Goal: Information Seeking & Learning: Learn about a topic

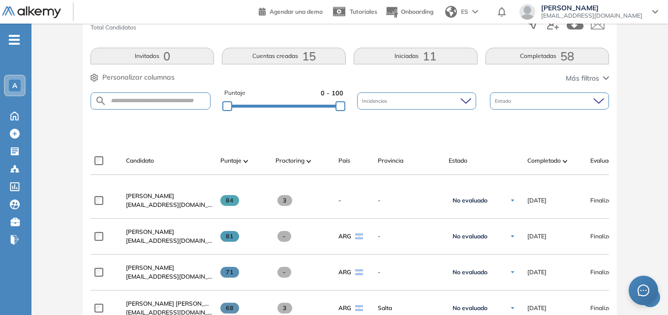
scroll to position [246, 0]
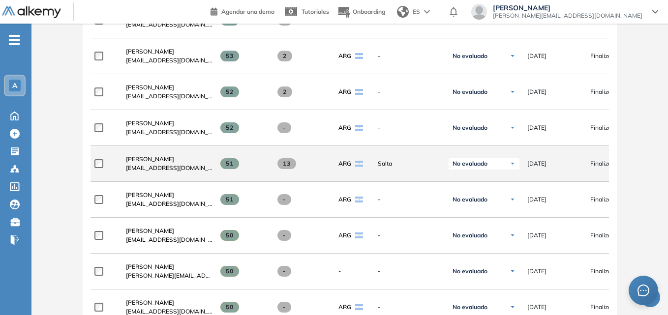
scroll to position [1033, 0]
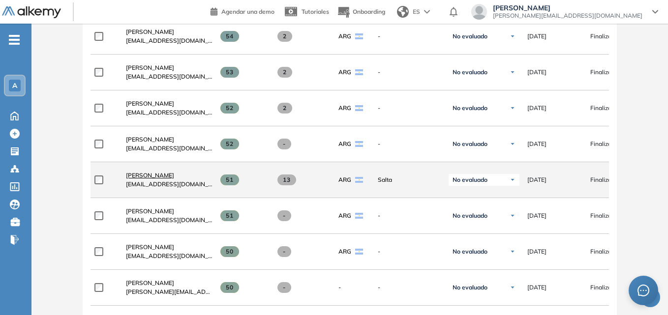
click at [157, 179] on span "Fernando Rafael Laureano" at bounding box center [150, 175] width 48 height 7
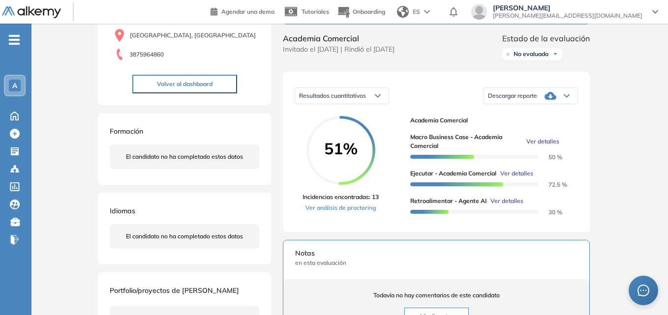
scroll to position [98, 0]
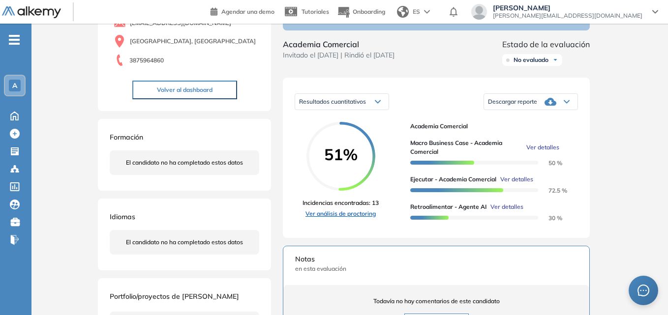
click at [338, 218] on link "Ver análisis de proctoring" at bounding box center [340, 213] width 76 height 9
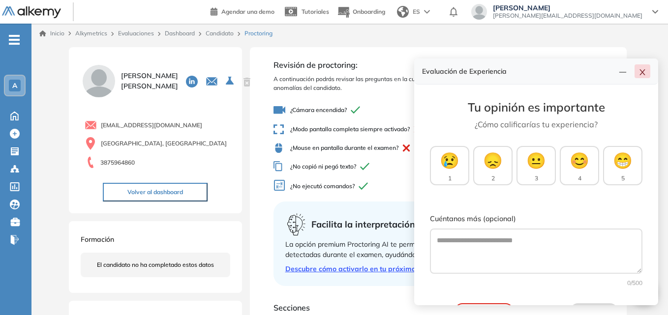
click at [651, 70] on div "Evaluación de Experiencia" at bounding box center [536, 72] width 244 height 26
click at [643, 69] on icon "close" at bounding box center [642, 72] width 8 height 8
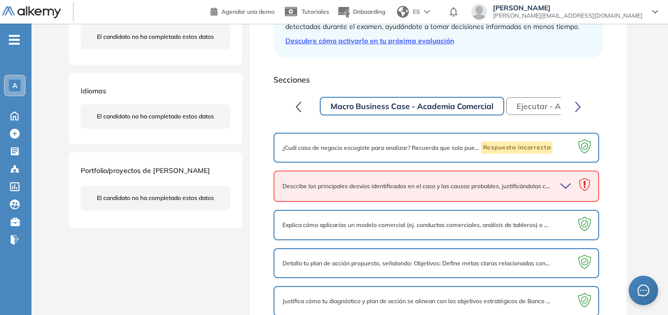
scroll to position [245, 0]
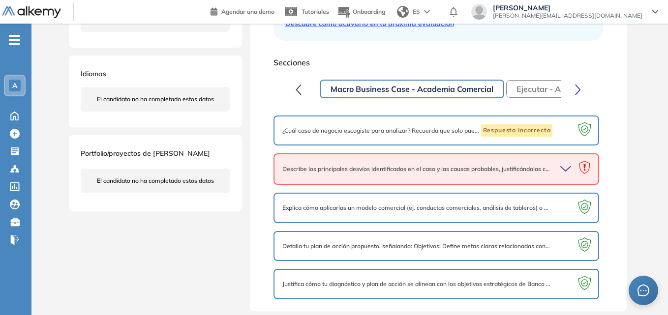
click at [568, 168] on icon "button" at bounding box center [567, 169] width 14 height 14
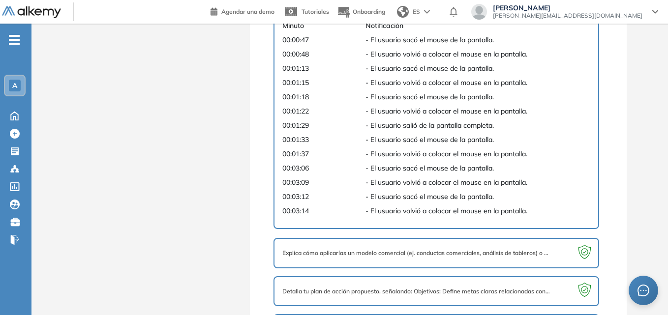
scroll to position [242, 0]
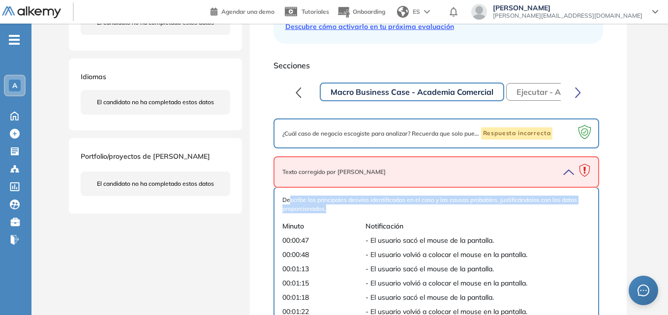
drag, startPoint x: 289, startPoint y: 202, endPoint x: 566, endPoint y: 215, distance: 277.6
click at [566, 215] on div "Describe los principales desvíos identificados en el caso y las causas probable…" at bounding box center [436, 308] width 308 height 225
click at [488, 205] on span "Describe los principales desvíos identificados en el caso y las causas probable…" at bounding box center [436, 205] width 308 height 18
drag, startPoint x: 330, startPoint y: 211, endPoint x: 277, endPoint y: 200, distance: 53.9
click at [277, 200] on div "Describe los principales desvíos identificados en el caso y las causas probable…" at bounding box center [436, 308] width 326 height 243
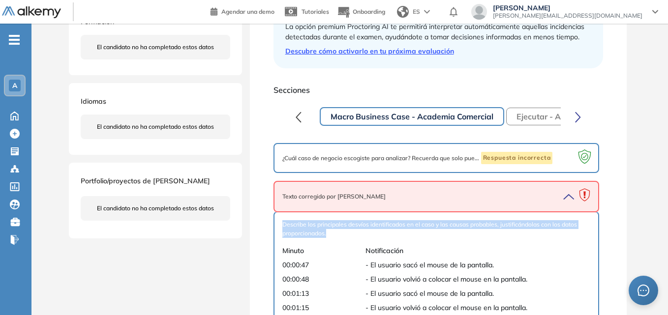
scroll to position [193, 0]
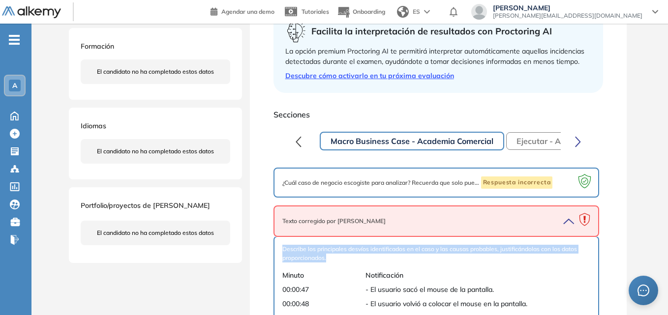
click at [566, 220] on icon "button" at bounding box center [567, 221] width 14 height 14
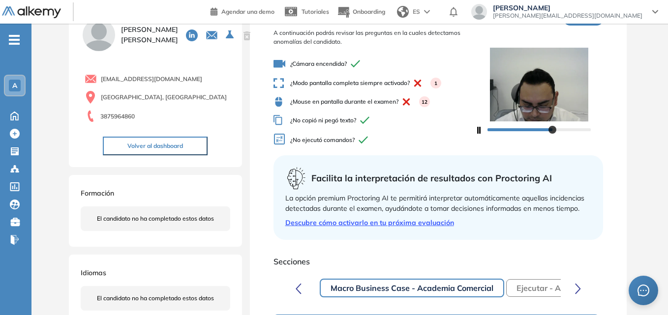
scroll to position [0, 0]
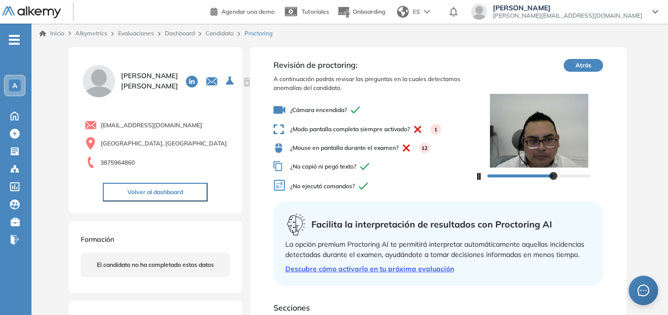
click at [587, 63] on button "Atrás" at bounding box center [582, 65] width 39 height 13
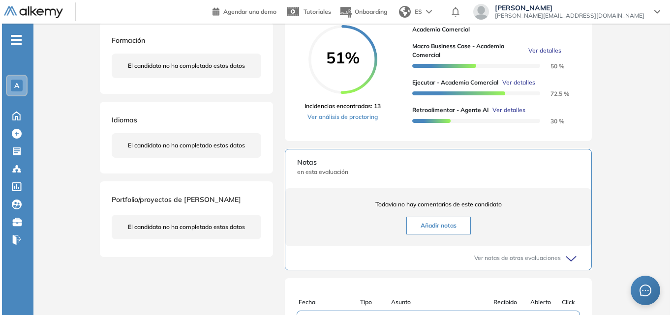
scroll to position [197, 0]
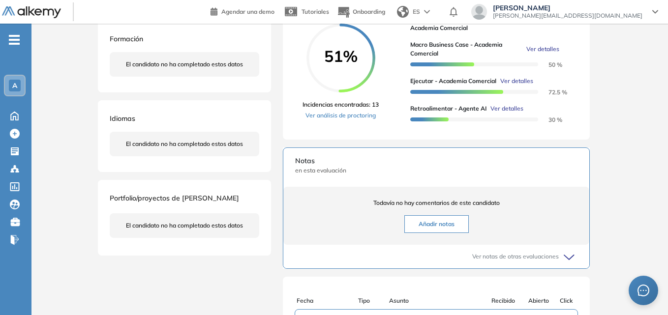
click at [512, 113] on span "Ver detalles" at bounding box center [506, 108] width 33 height 9
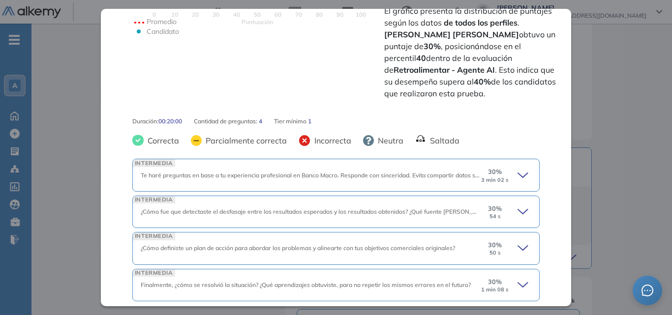
scroll to position [295, 0]
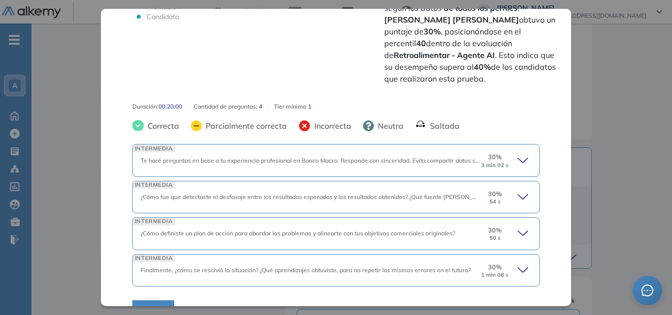
click at [517, 154] on icon at bounding box center [524, 161] width 14 height 14
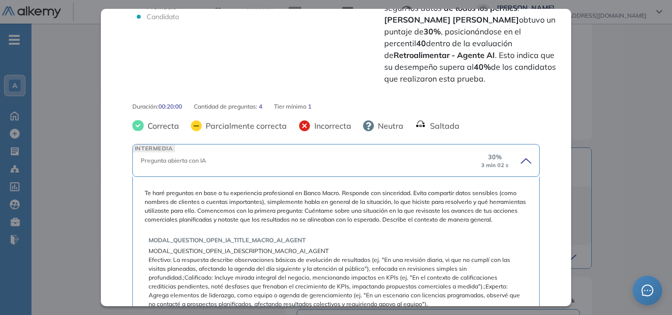
scroll to position [344, 0]
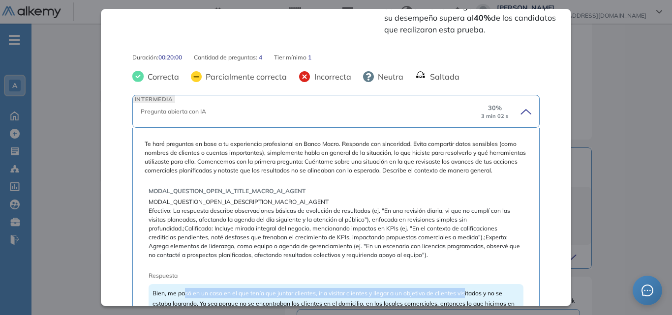
drag, startPoint x: 184, startPoint y: 287, endPoint x: 463, endPoint y: 285, distance: 278.8
click at [463, 285] on div "Bien, me pasó en un caso en el que tenía que juntar clientes, ir a visitar clie…" at bounding box center [335, 308] width 375 height 49
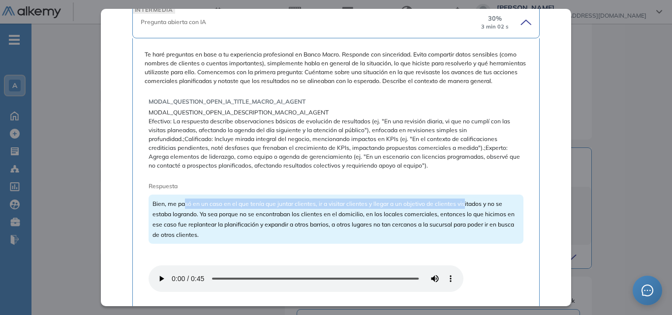
scroll to position [443, 0]
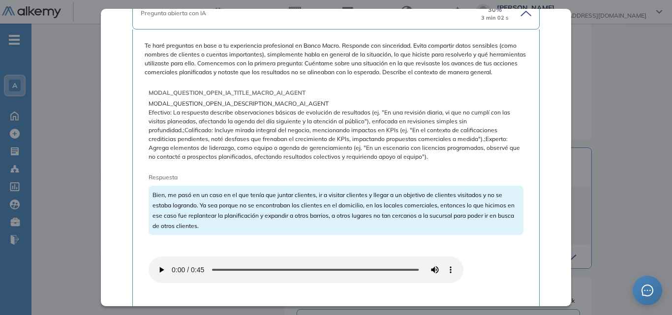
click at [476, 157] on span "Efectivo: La respuesta describe observaciones básicas de evolución de resultado…" at bounding box center [335, 134] width 375 height 53
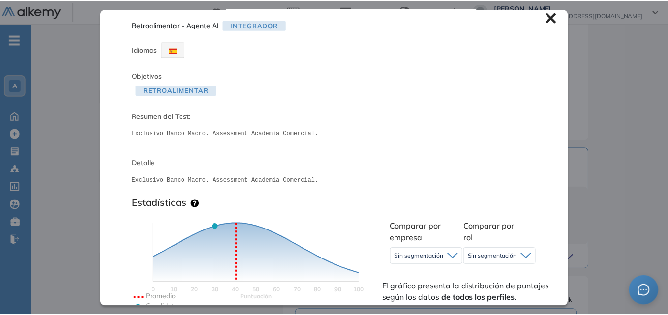
scroll to position [0, 0]
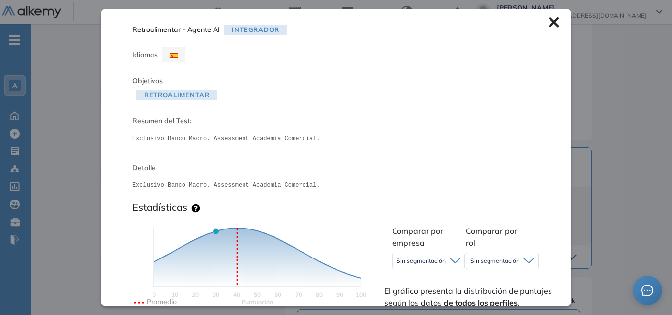
click at [548, 23] on icon at bounding box center [553, 22] width 10 height 10
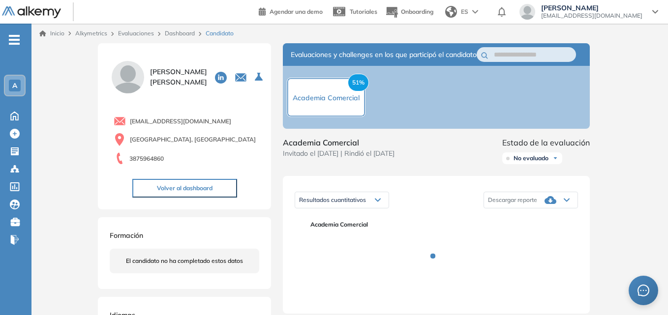
click at [12, 82] on span "A" at bounding box center [14, 86] width 5 height 8
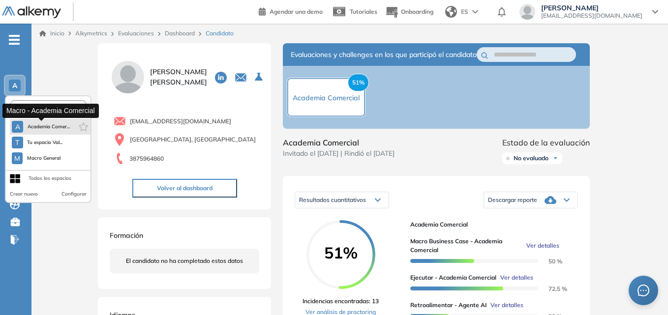
click at [34, 128] on span "Academia Comer..." at bounding box center [48, 127] width 43 height 8
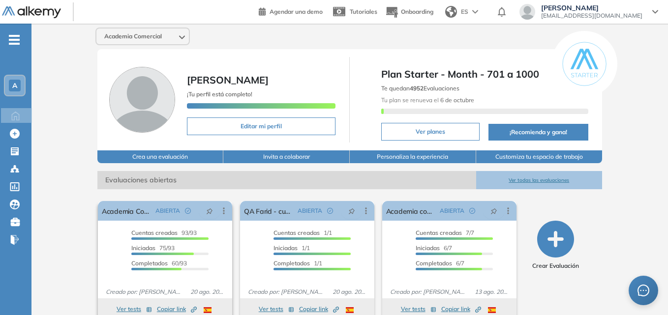
click at [145, 230] on span "Cuentas creadas" at bounding box center [154, 232] width 46 height 7
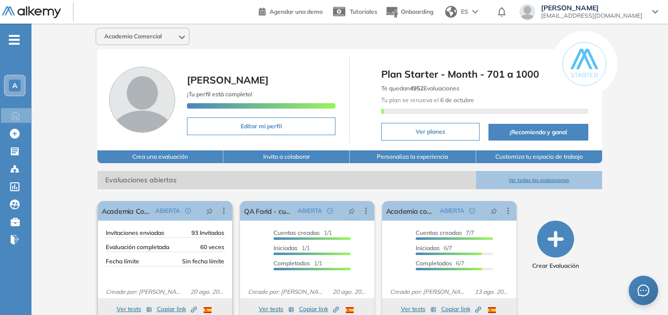
click at [129, 231] on span "Invitaciones enviadas" at bounding box center [135, 233] width 59 height 9
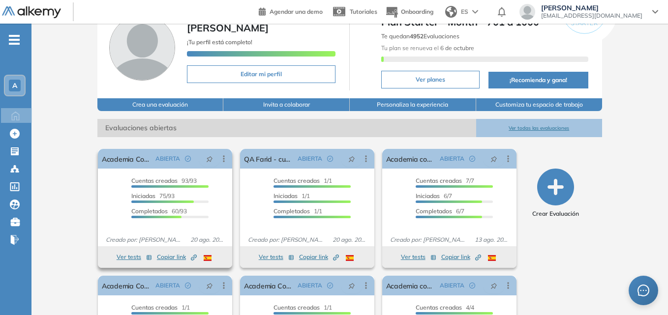
scroll to position [144, 0]
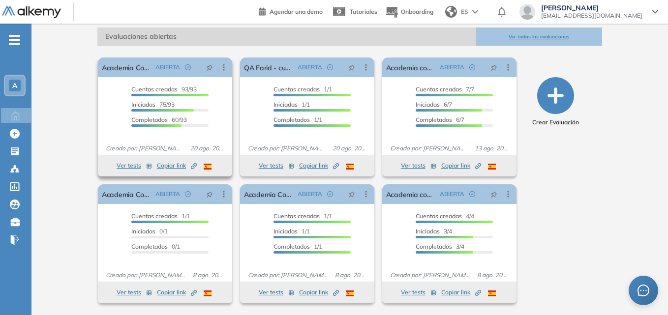
click at [124, 165] on button "Ver tests" at bounding box center [134, 166] width 35 height 12
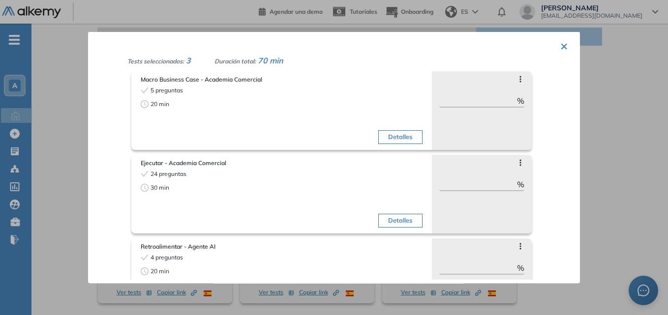
scroll to position [0, 0]
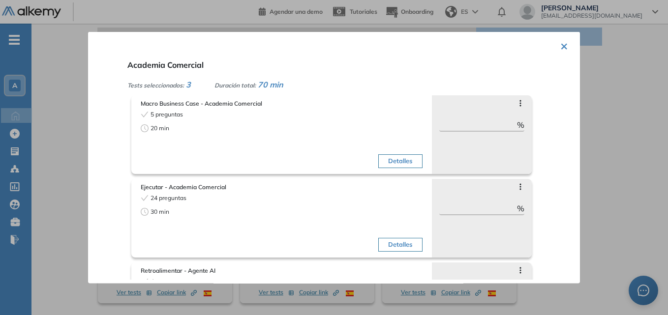
click at [560, 46] on button "×" at bounding box center [564, 44] width 8 height 19
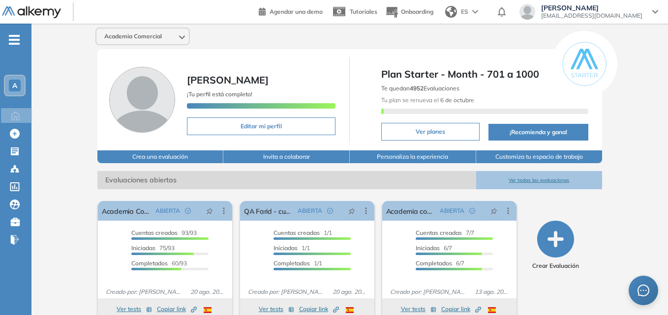
click at [14, 84] on span "A" at bounding box center [14, 86] width 5 height 8
